Goal: Task Accomplishment & Management: Manage account settings

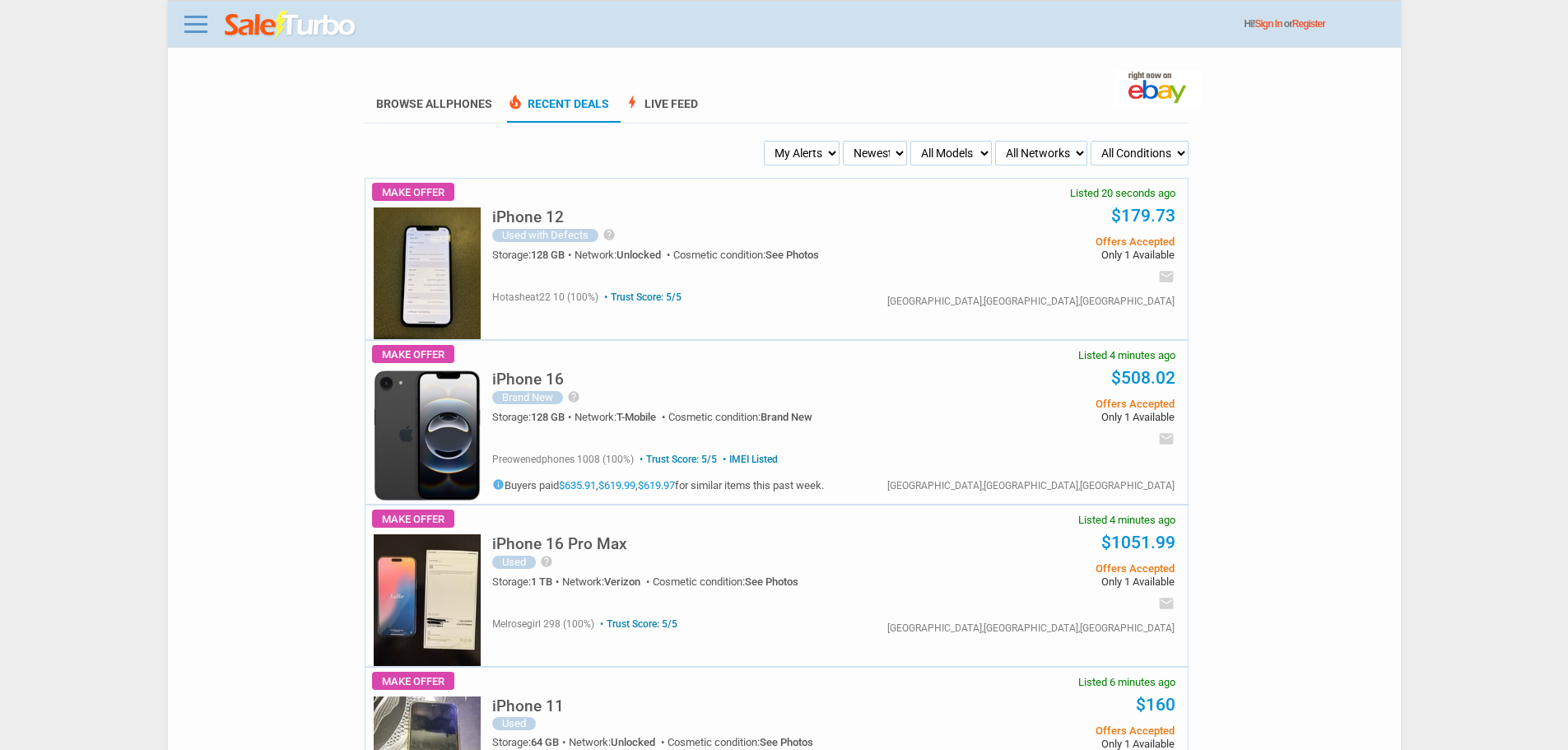
click at [841, 142] on ul "My Alerts All Deals BIN Only w/ Offers Only Newest Oldest Sold Fastest Savvy Bu…" at bounding box center [777, 153] width 825 height 25
click at [768, 153] on select "My Alerts All Deals BIN Only w/ Offers Only" at bounding box center [801, 153] width 76 height 25
select select "flash_bin"
click at [767, 141] on select "My Alerts All Deals BIN Only w/ Offers Only" at bounding box center [801, 153] width 76 height 25
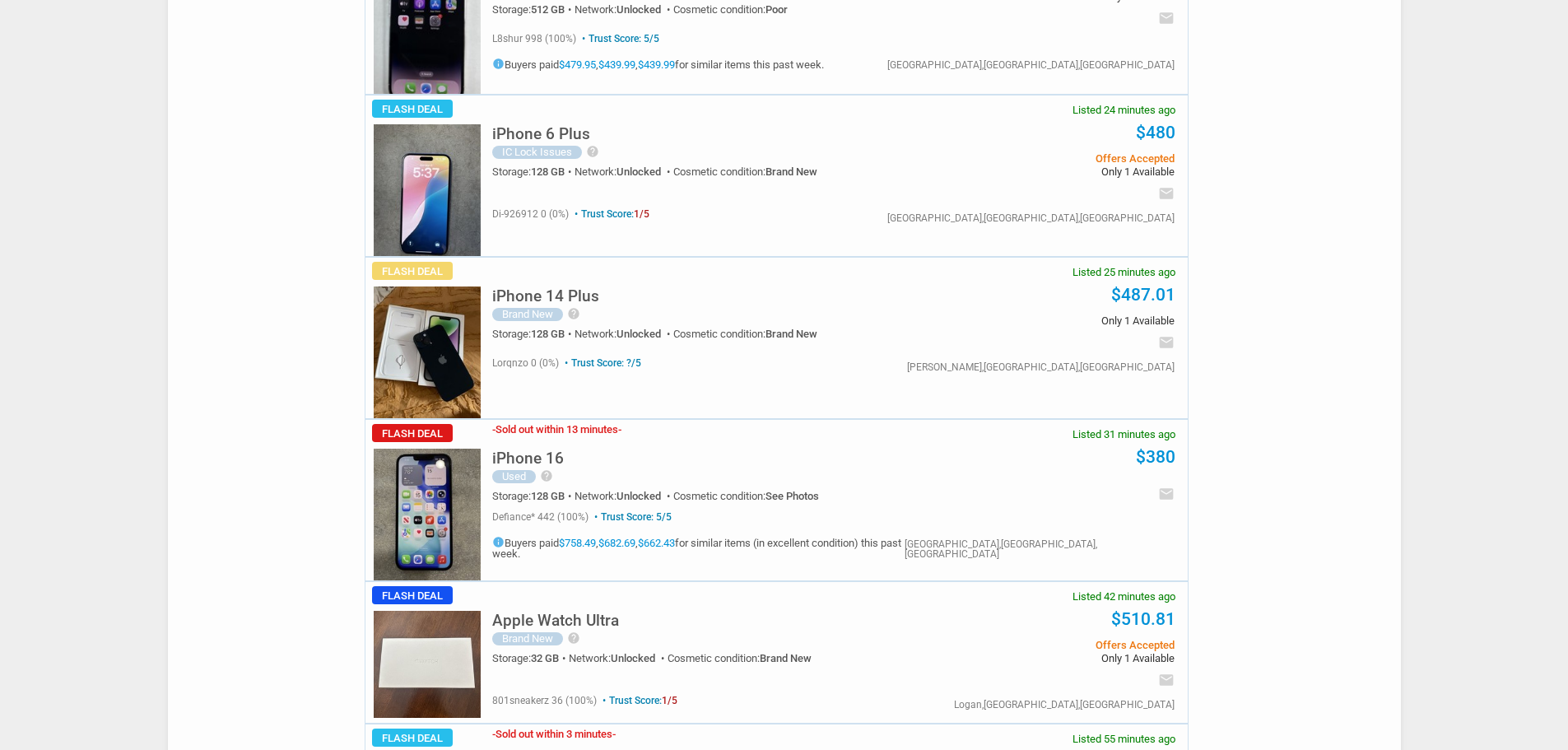
scroll to position [247, 0]
